Goal: Task Accomplishment & Management: Complete application form

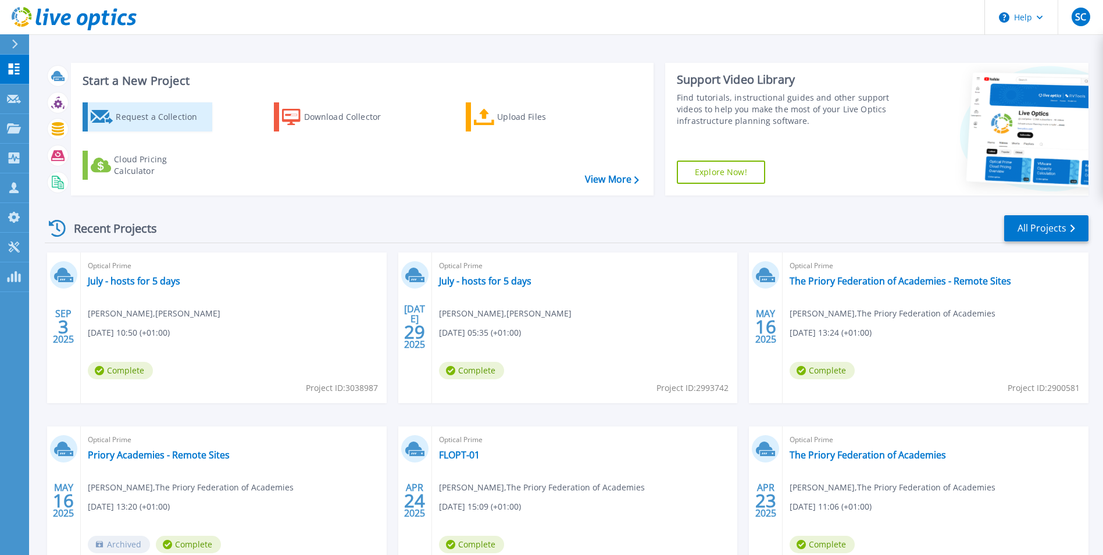
click at [144, 114] on div "Request a Collection" at bounding box center [162, 116] width 93 height 23
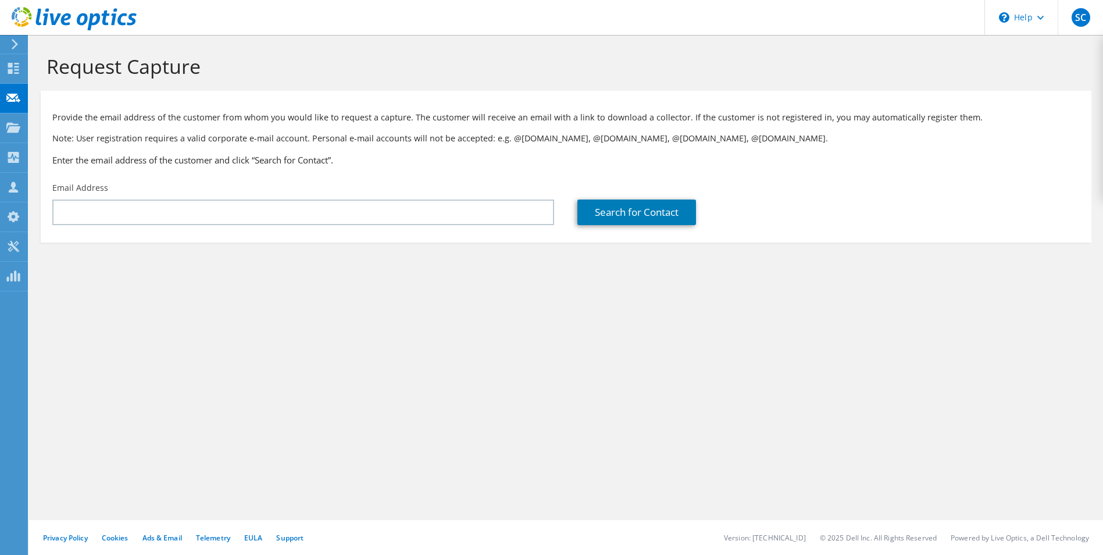
click at [52, 199] on div at bounding box center [52, 199] width 0 height 0
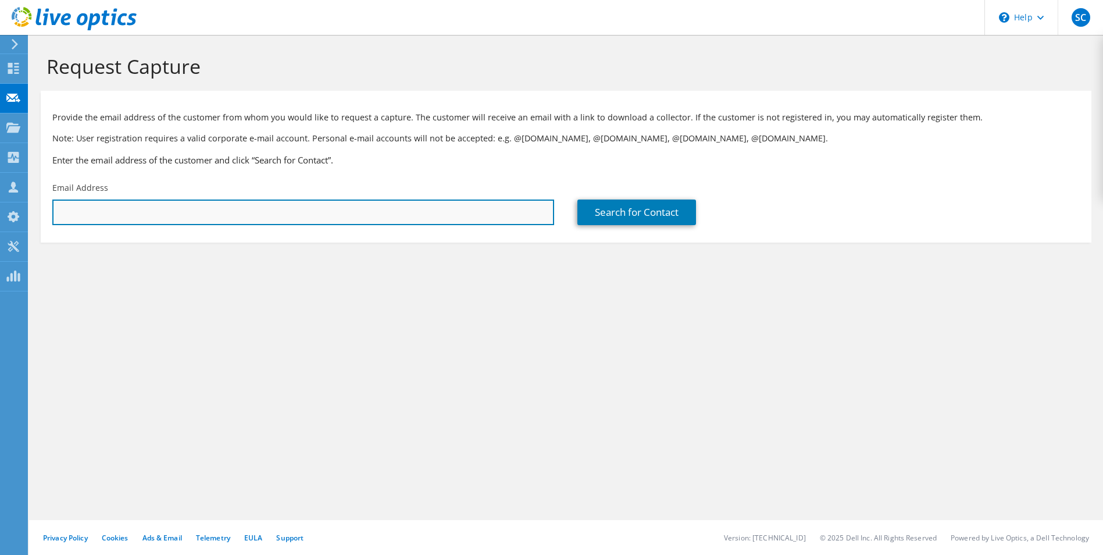
click at [462, 209] on input "text" at bounding box center [303, 212] width 502 height 26
type input "[PERSON_NAME][EMAIL_ADDRESS][DOMAIN_NAME]"
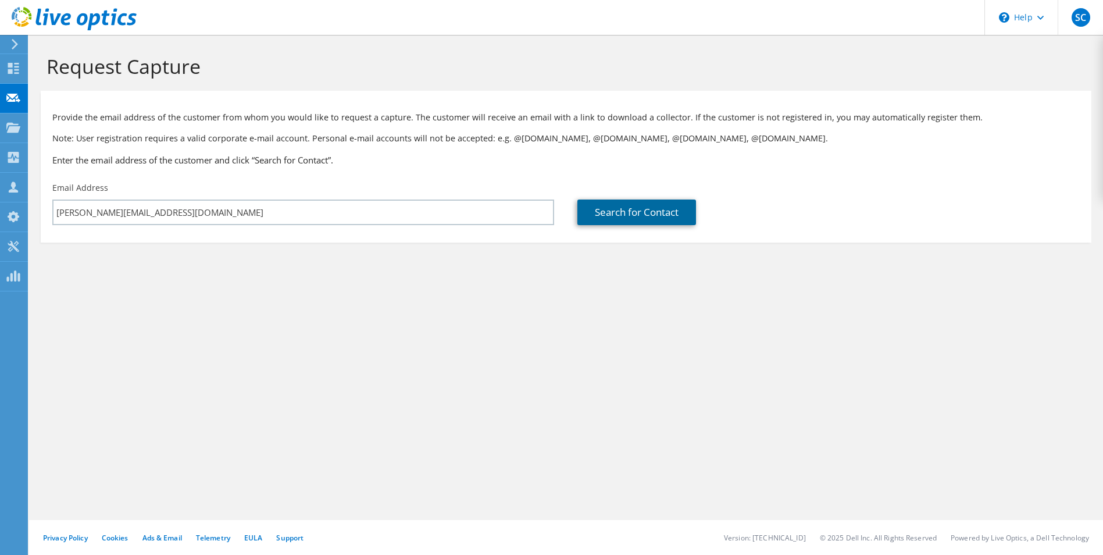
click at [614, 222] on link "Search for Contact" at bounding box center [636, 212] width 119 height 26
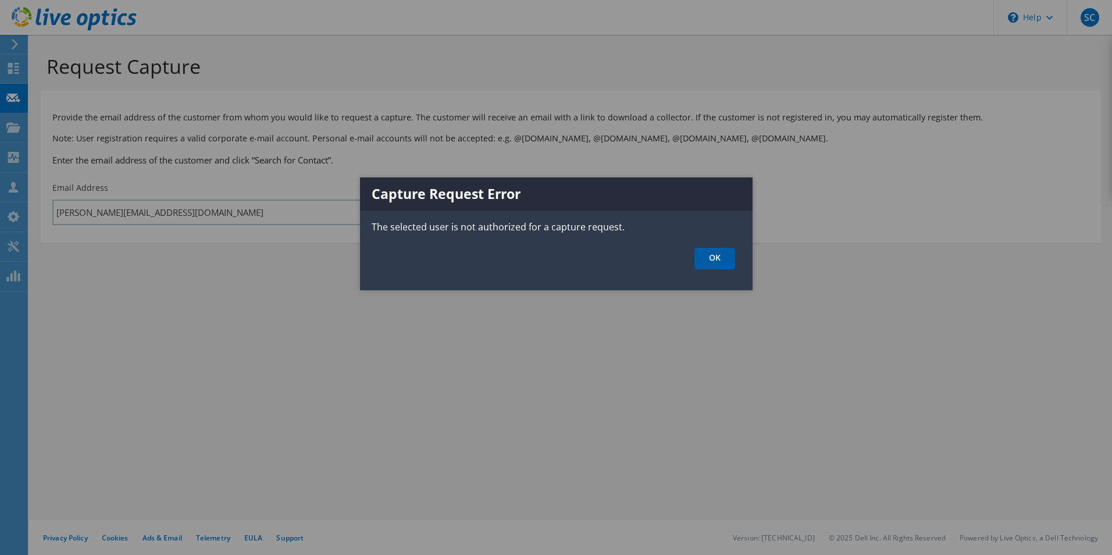
click at [721, 260] on link "OK" at bounding box center [714, 259] width 41 height 22
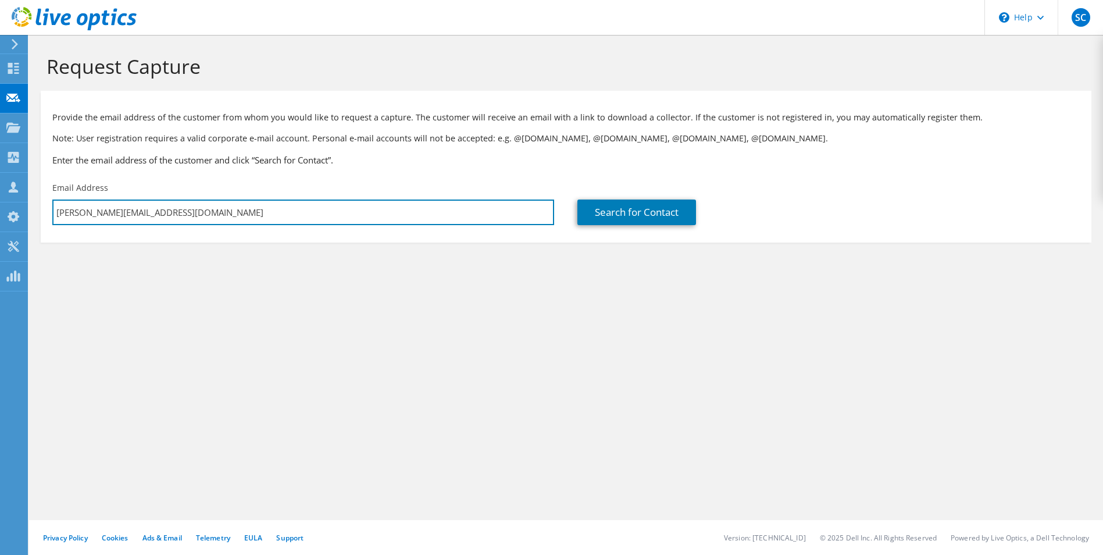
drag, startPoint x: 185, startPoint y: 210, endPoint x: 40, endPoint y: 220, distance: 145.2
click at [40, 220] on section "Request Capture Provide the email address of the customer from whom you would l…" at bounding box center [566, 168] width 1074 height 266
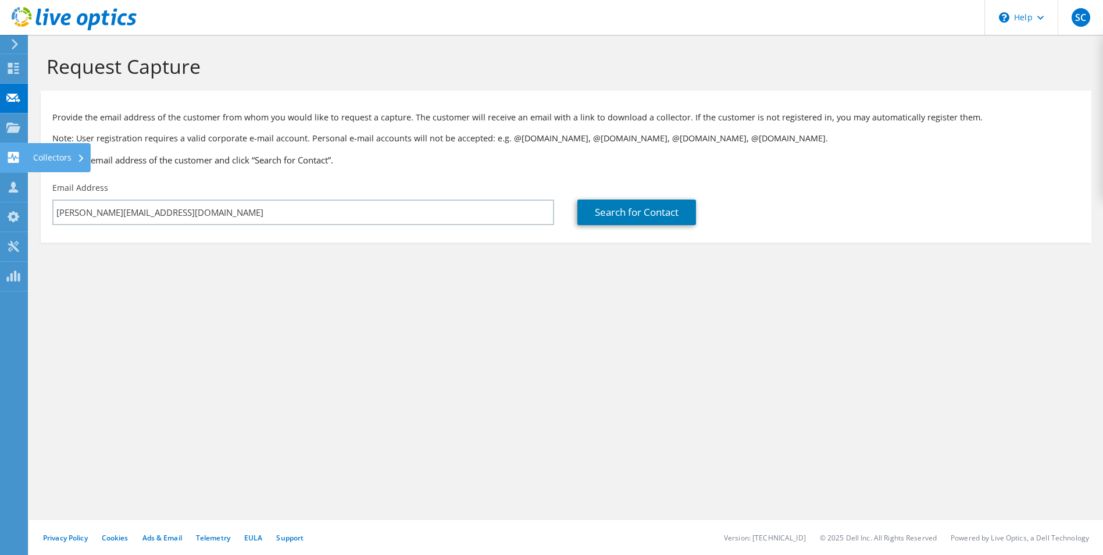
click at [10, 154] on use at bounding box center [13, 157] width 11 height 11
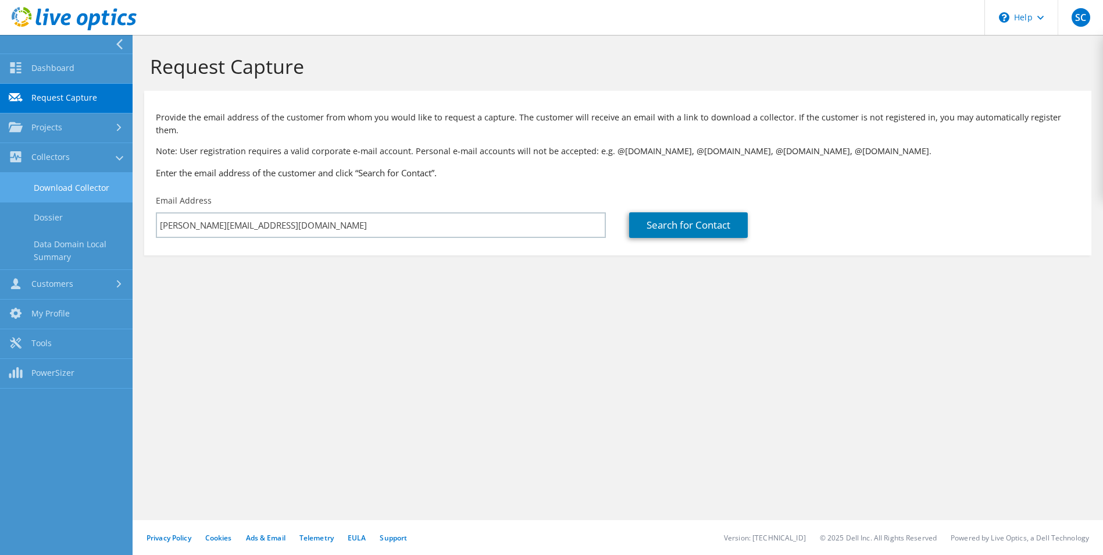
click at [87, 183] on link "Download Collector" at bounding box center [66, 188] width 133 height 30
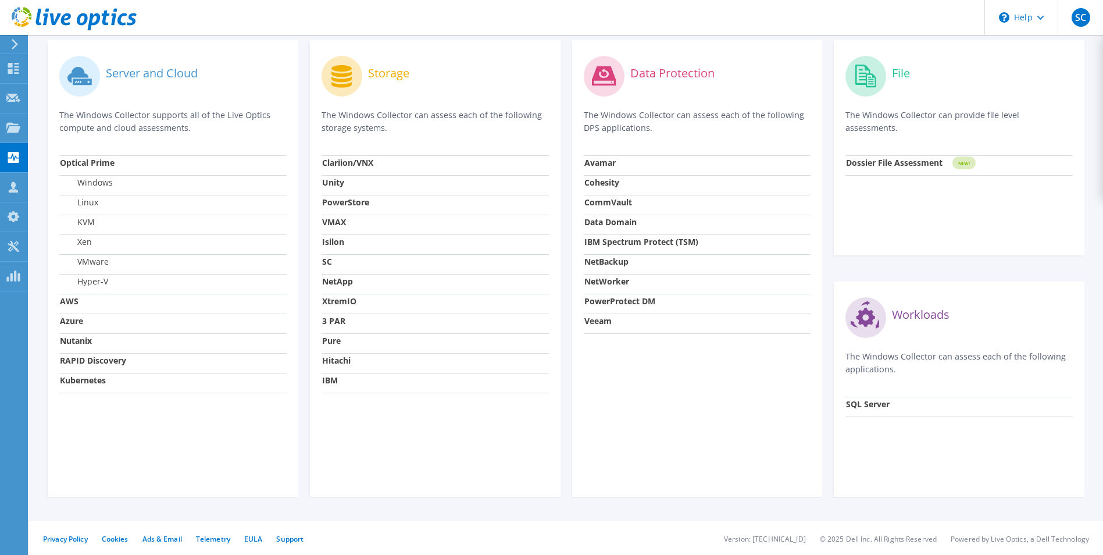
scroll to position [350, 0]
click at [1055, 409] on td "SQL Server" at bounding box center [958, 405] width 227 height 20
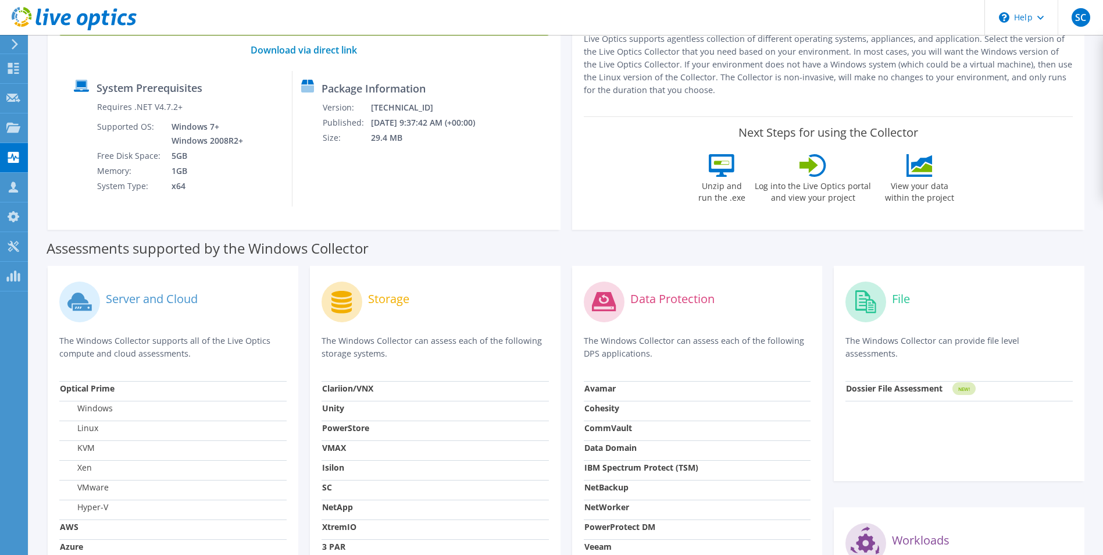
scroll to position [0, 0]
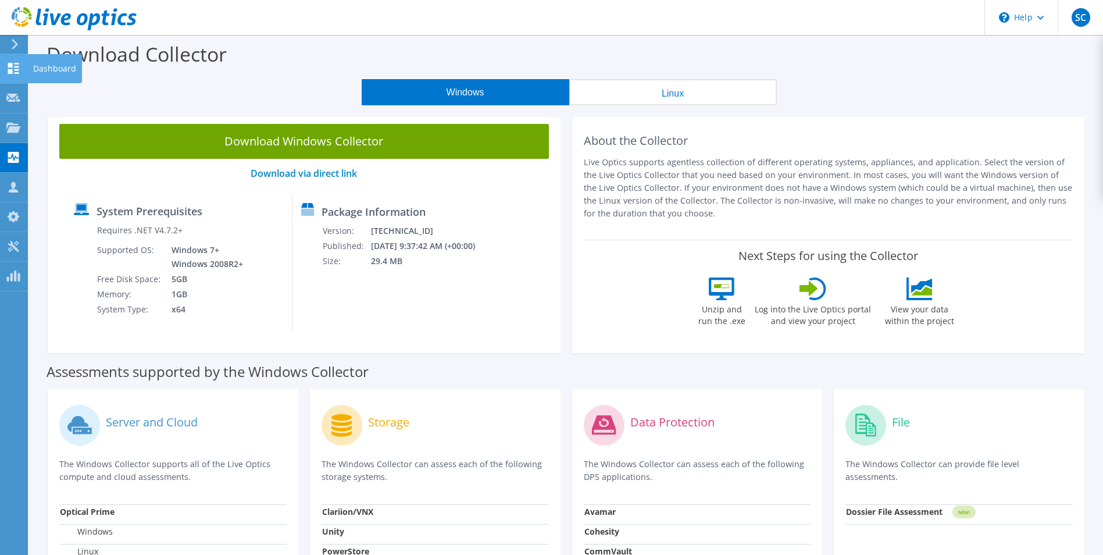
click at [14, 73] on icon at bounding box center [13, 68] width 14 height 11
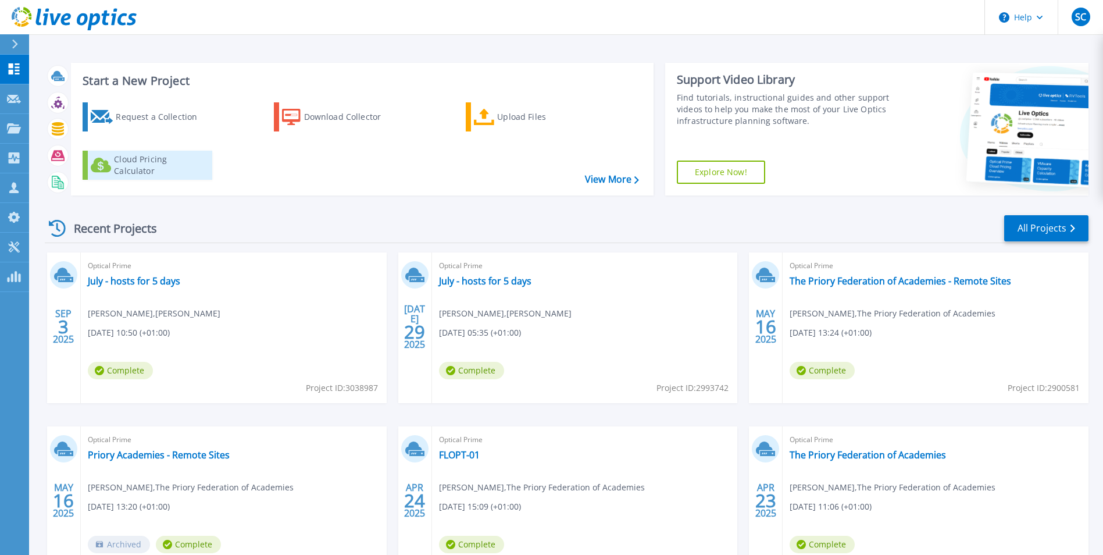
click at [181, 170] on div "Cloud Pricing Calculator" at bounding box center [160, 165] width 93 height 23
click at [597, 178] on link "View More" at bounding box center [612, 179] width 54 height 11
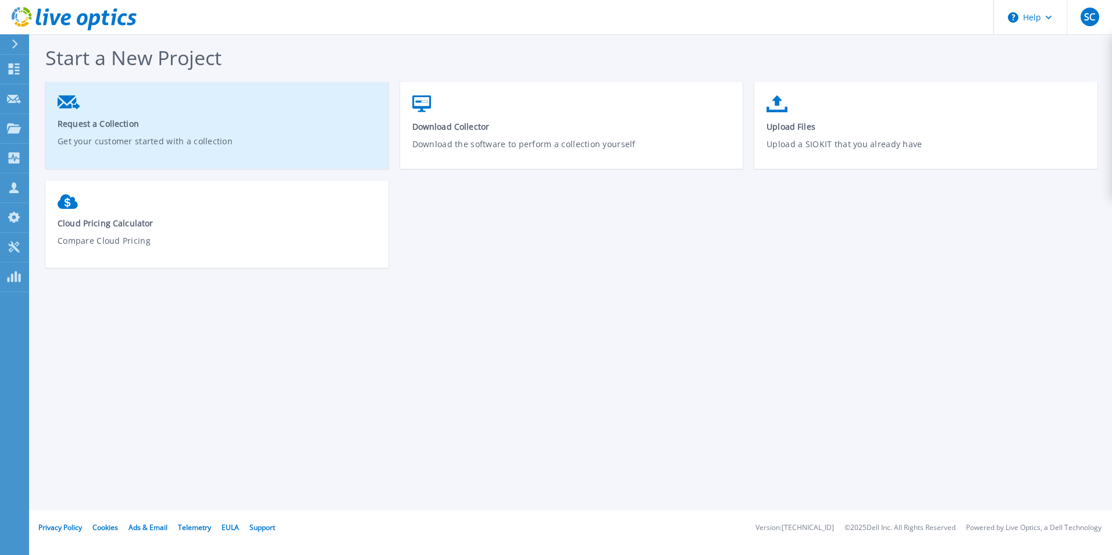
click at [168, 139] on p "Get your customer started with a collection" at bounding box center [217, 148] width 319 height 27
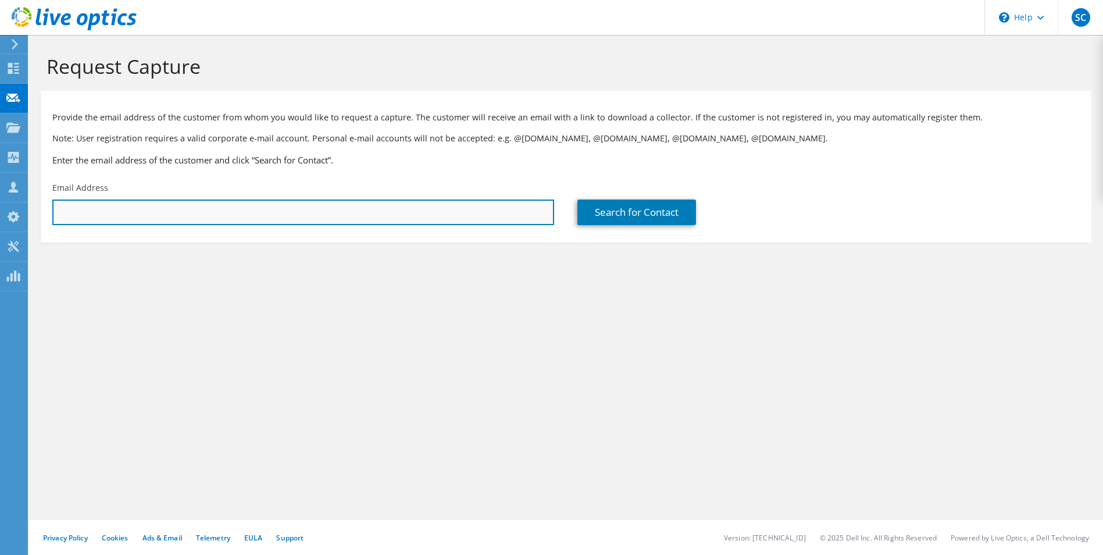
click at [363, 213] on input "text" at bounding box center [303, 212] width 502 height 26
click at [239, 216] on input "[PERSON_NAME][EMAIL_ADDRESS][PERSON_NAME][DOMAIN_NAME]" at bounding box center [303, 212] width 502 height 26
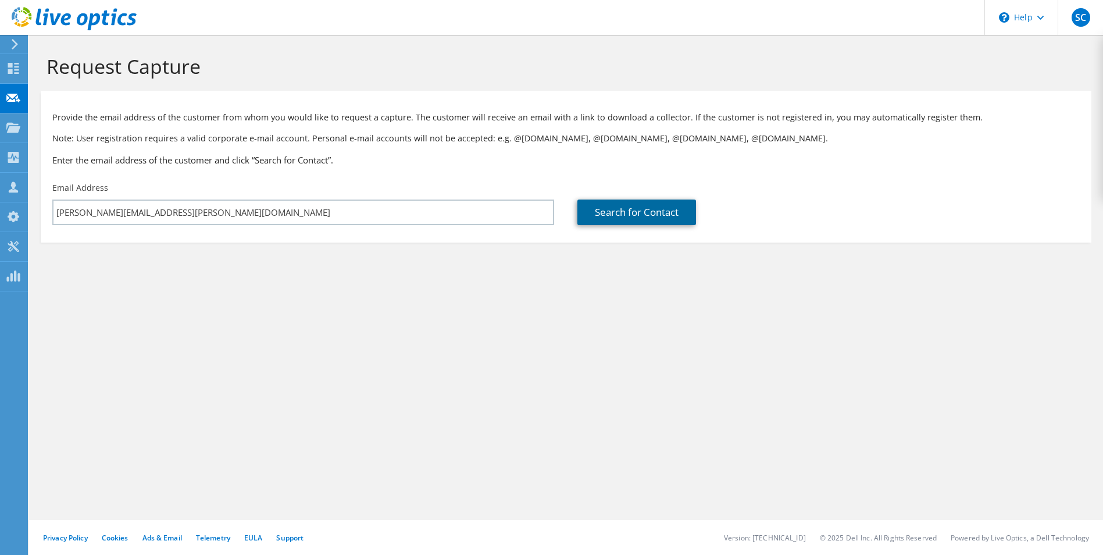
click at [587, 219] on link "Search for Contact" at bounding box center [636, 212] width 119 height 26
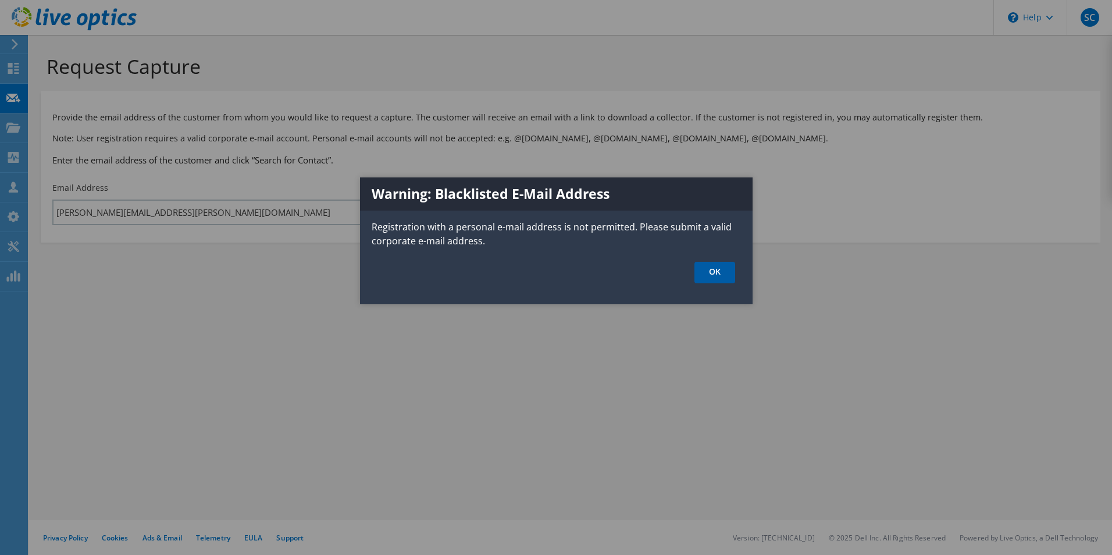
click at [712, 269] on link "OK" at bounding box center [714, 273] width 41 height 22
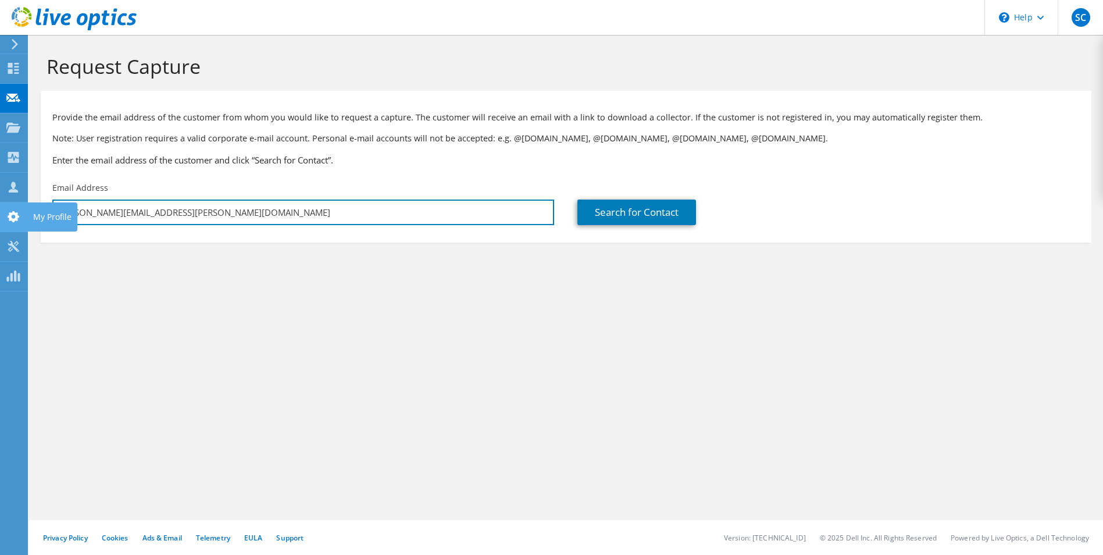
drag, startPoint x: 195, startPoint y: 220, endPoint x: 17, endPoint y: 217, distance: 178.0
click at [17, 217] on div "SC Partner Team Member [PERSON_NAME] [PERSON_NAME][EMAIL_ADDRESS][DOMAIN_NAME] …" at bounding box center [551, 277] width 1103 height 555
type input "[PERSON_NAME].[PERSON_NAME]@ho"
